Goal: Information Seeking & Learning: Learn about a topic

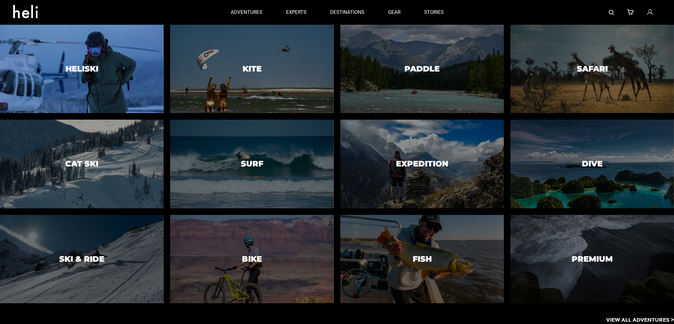
click at [125, 65] on div at bounding box center [81, 69] width 167 height 90
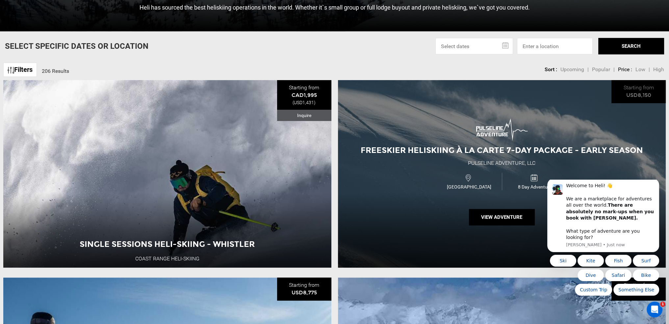
click at [546, 148] on span "Freeskier Heliskiing À La Carte 7-Day Package - Early Season" at bounding box center [502, 150] width 282 height 10
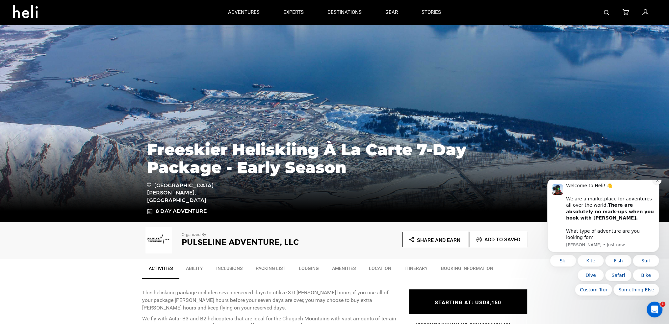
click at [659, 182] on icon "Dismiss notification" at bounding box center [658, 180] width 4 height 4
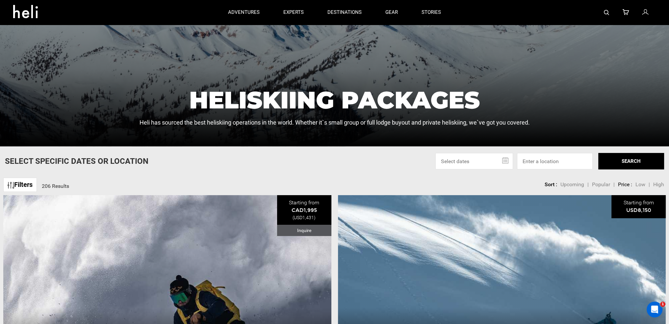
scroll to position [134, 0]
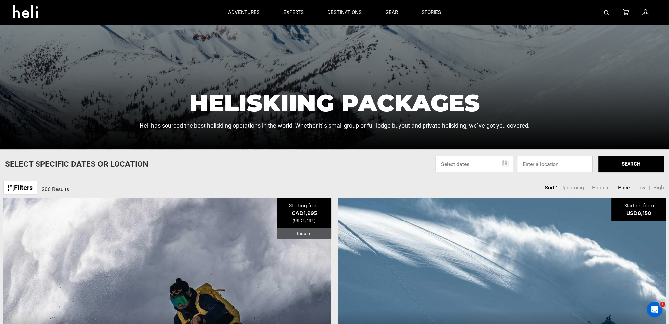
click at [533, 167] on input at bounding box center [555, 164] width 76 height 16
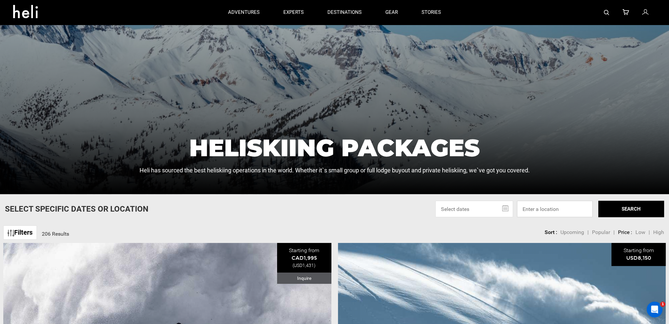
scroll to position [79, 0]
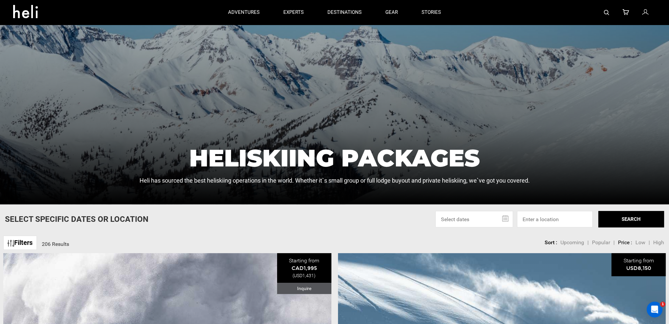
click at [22, 12] on icon at bounding box center [28, 9] width 30 height 11
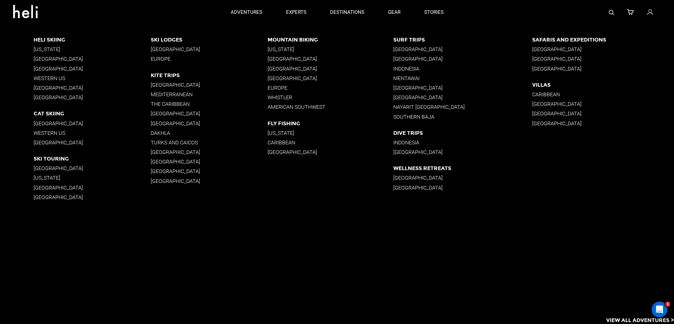
click at [304, 70] on p "[GEOGRAPHIC_DATA]" at bounding box center [331, 69] width 126 height 6
click at [57, 77] on p "Western US" at bounding box center [92, 78] width 117 height 6
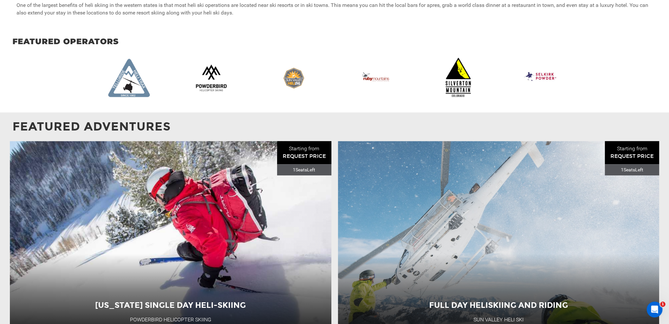
scroll to position [603, 0]
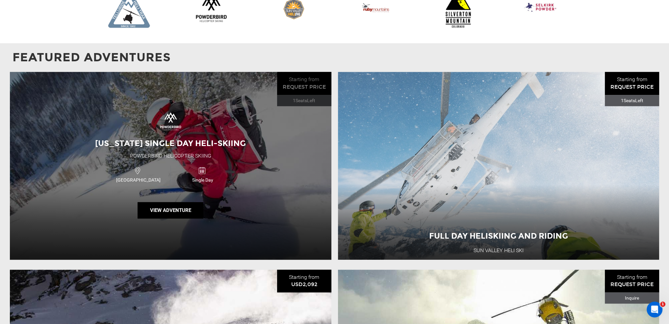
click at [287, 145] on div "[US_STATE] Single Day Heli-Skiing Powderbird Helicopter Skiing [GEOGRAPHIC_DATA…" at bounding box center [171, 165] width 322 height 187
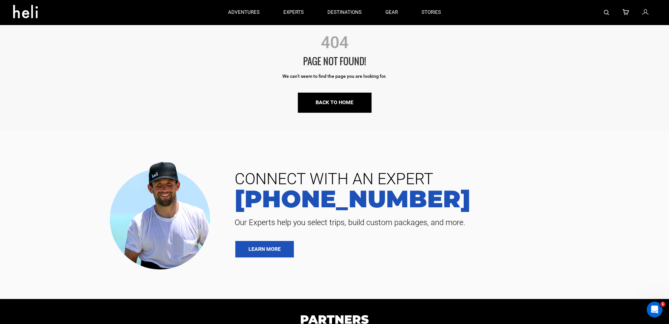
scroll to position [44, 0]
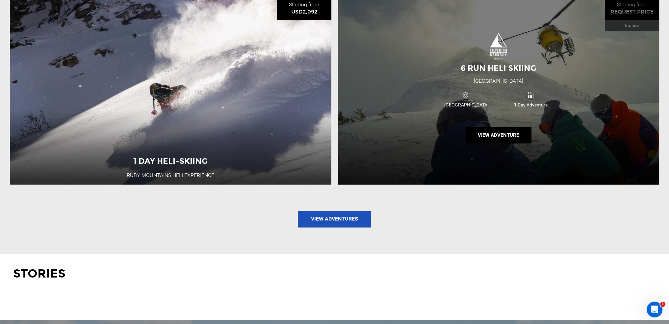
scroll to position [878, 0]
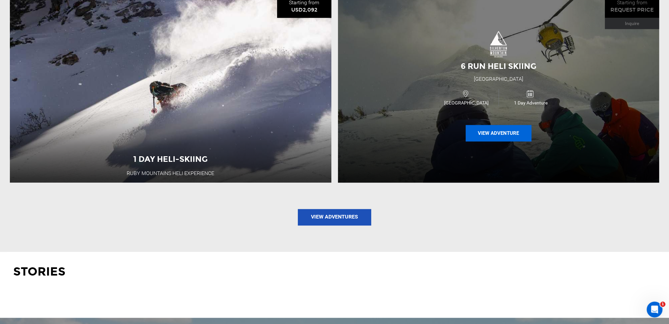
click at [513, 134] on button "View Adventure" at bounding box center [499, 133] width 66 height 16
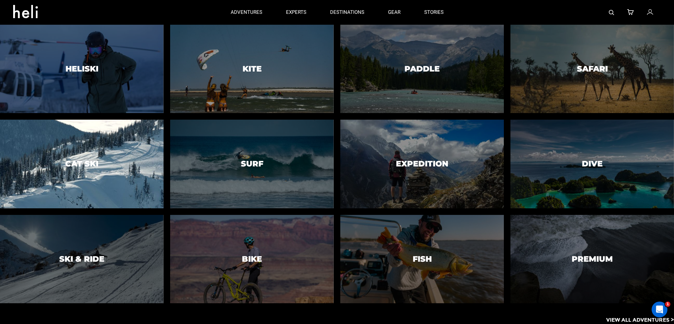
click at [111, 158] on div at bounding box center [81, 164] width 167 height 90
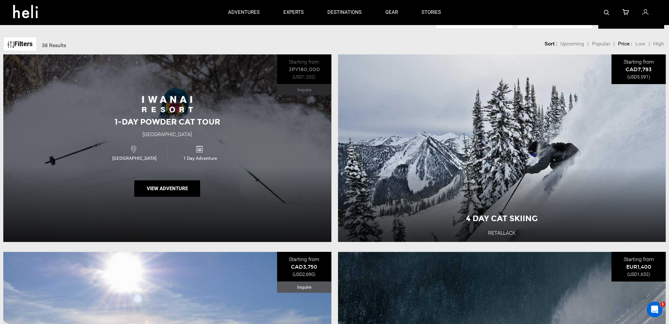
scroll to position [274, 0]
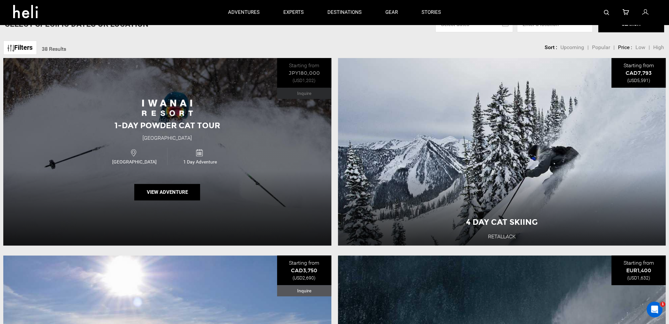
click at [258, 126] on div "1-Day Powder CAT Tour [GEOGRAPHIC_DATA] [GEOGRAPHIC_DATA] 1 Day Adventure View …" at bounding box center [167, 151] width 328 height 187
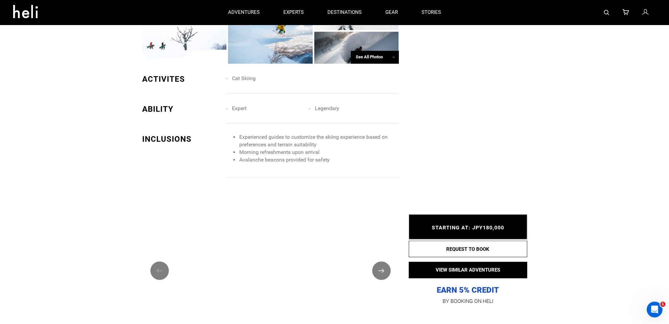
scroll to position [658, 0]
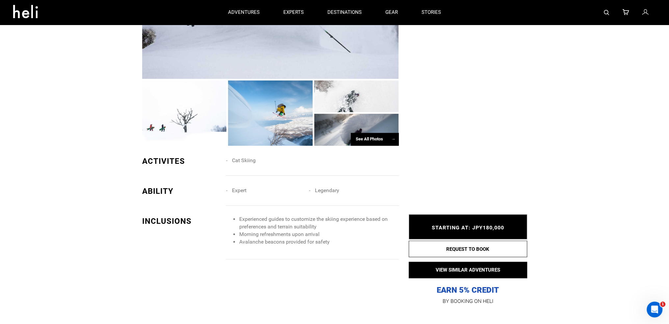
click at [32, 15] on icon at bounding box center [28, 9] width 30 height 11
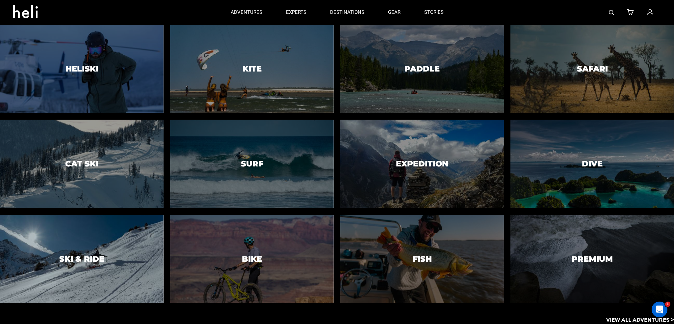
click at [116, 269] on div at bounding box center [81, 259] width 167 height 90
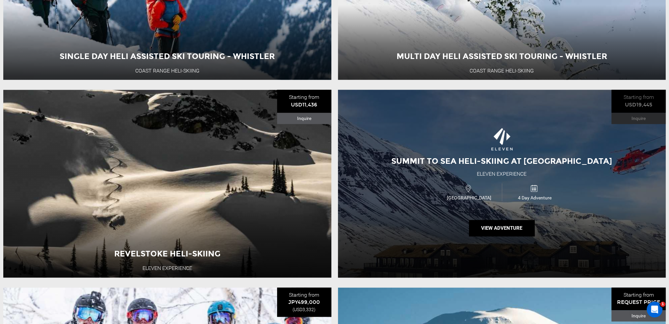
scroll to position [1317, 0]
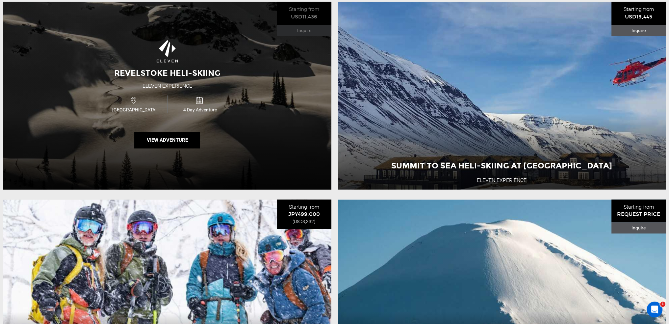
click at [277, 134] on div "Revelstoke Heli-Skiing Eleven Experience [GEOGRAPHIC_DATA] 4 Day Adventure View…" at bounding box center [167, 95] width 328 height 187
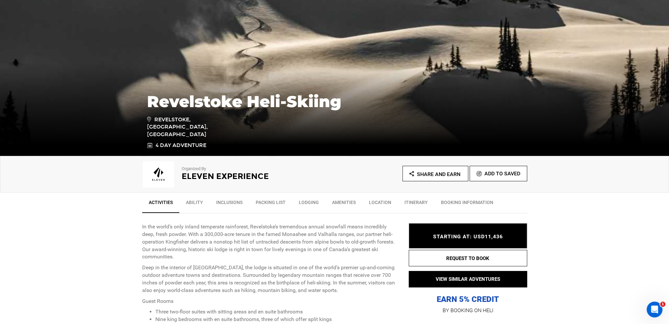
scroll to position [165, 0]
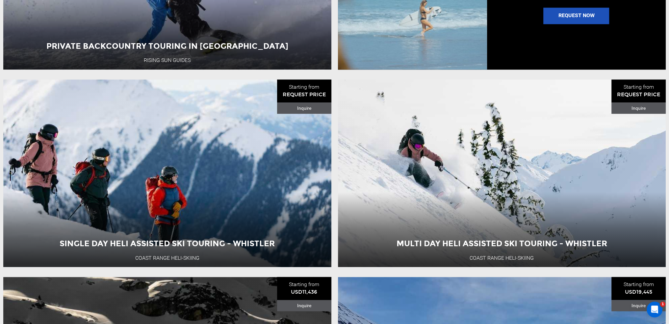
scroll to position [1042, 0]
